Goal: Task Accomplishment & Management: Manage account settings

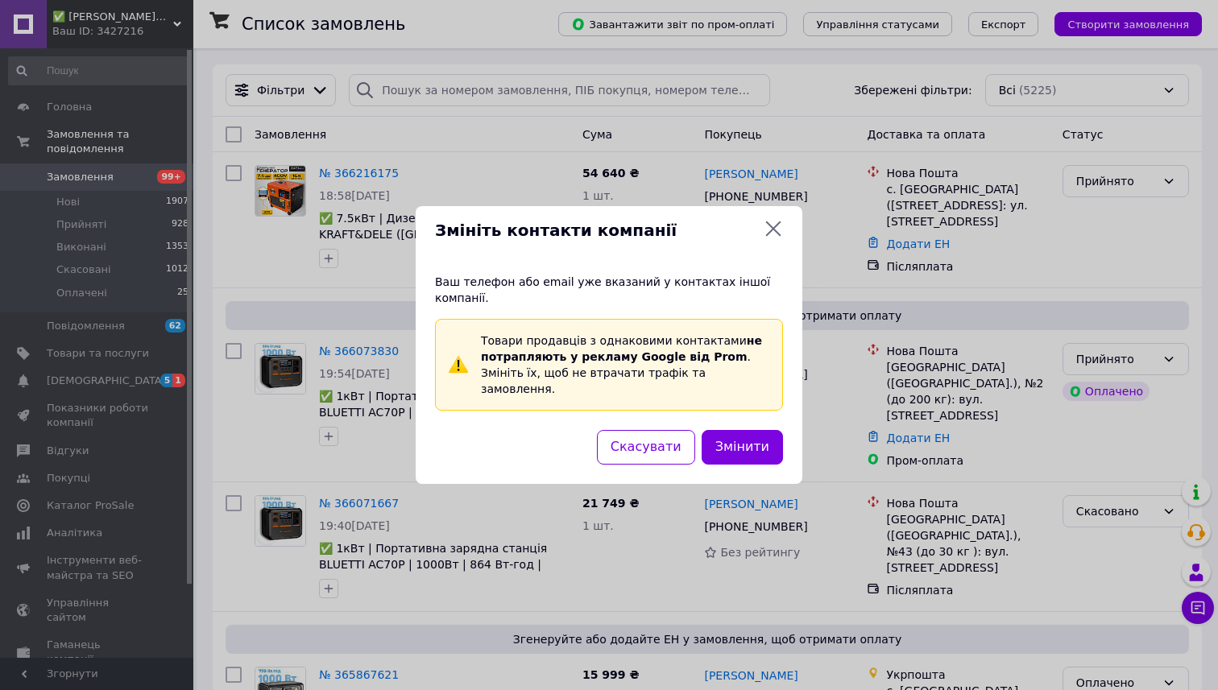
click at [773, 238] on icon at bounding box center [773, 228] width 19 height 19
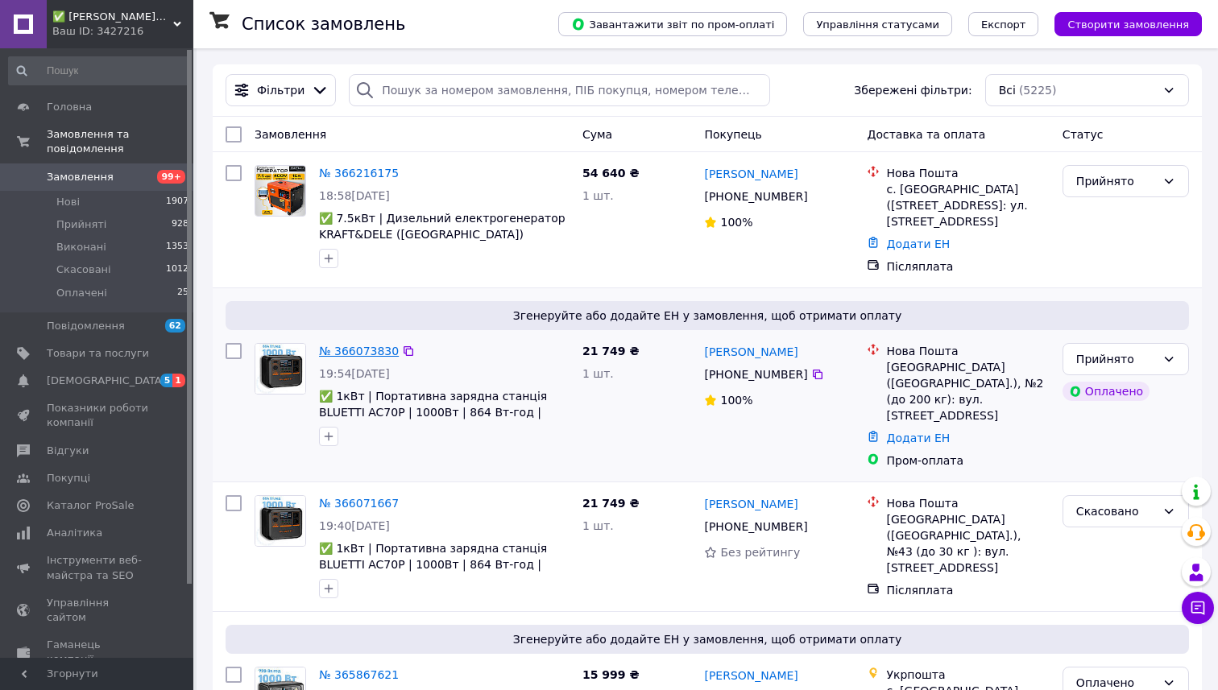
click at [375, 345] on link "№ 366073830" at bounding box center [359, 351] width 80 height 13
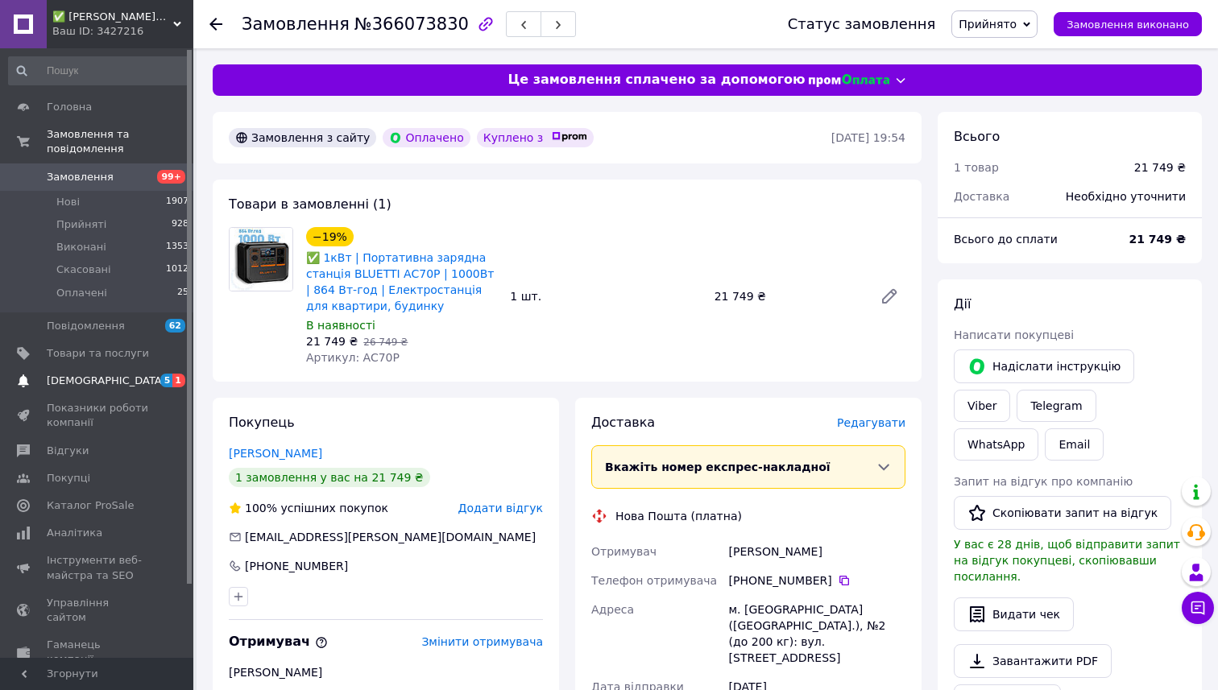
click at [107, 386] on span "[DEMOGRAPHIC_DATA]" at bounding box center [98, 381] width 102 height 14
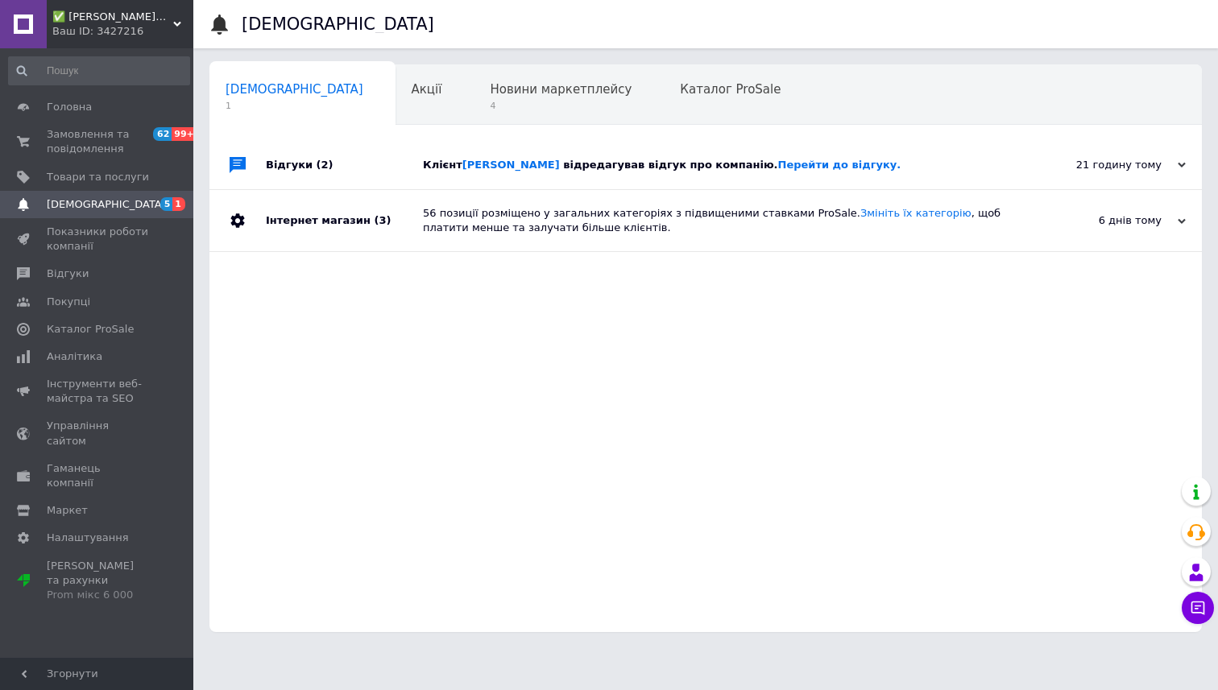
click at [660, 162] on span "відредагував відгук про компанію. Перейти до відгуку." at bounding box center [732, 165] width 338 height 12
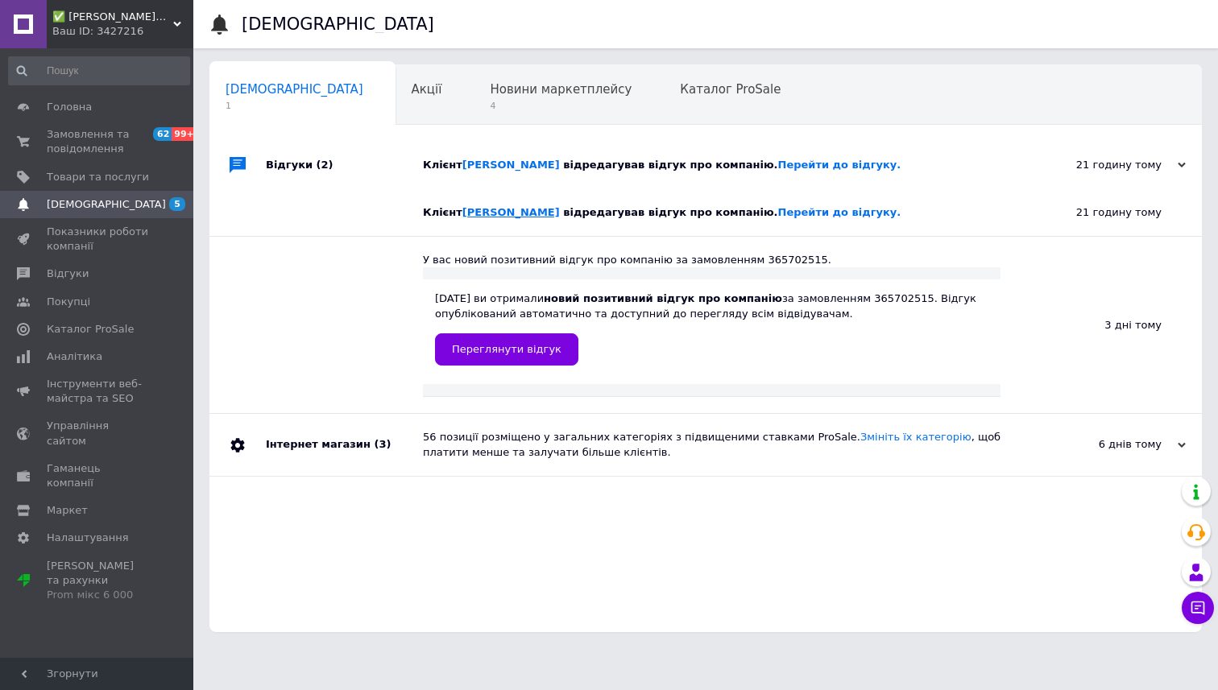
click at [560, 208] on link "[PERSON_NAME]" at bounding box center [510, 212] width 97 height 12
